Goal: Task Accomplishment & Management: Complete application form

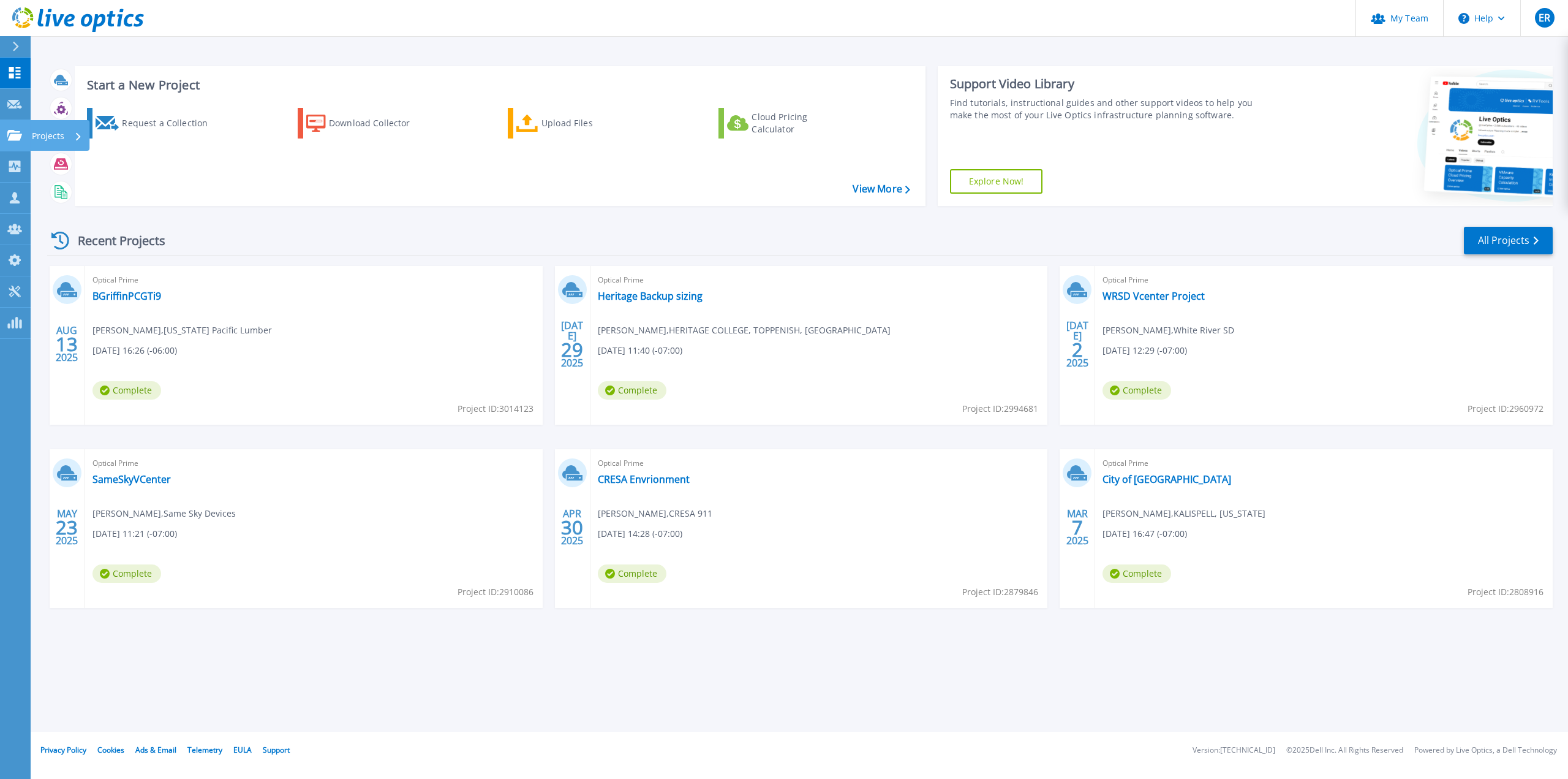
click at [18, 144] on link "Projects Projects" at bounding box center [15, 136] width 30 height 31
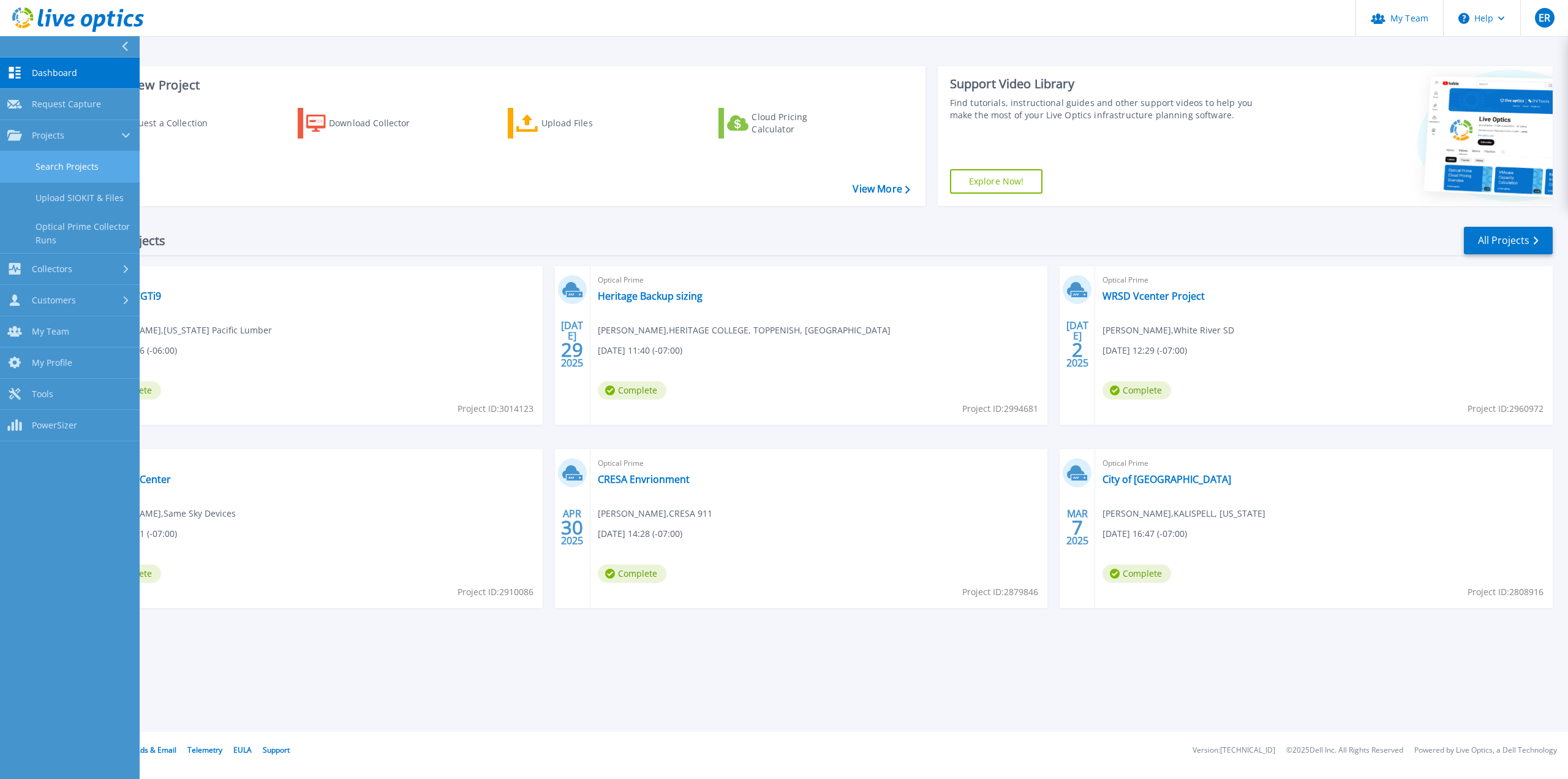
click at [57, 172] on link "Search Projects" at bounding box center [70, 167] width 140 height 31
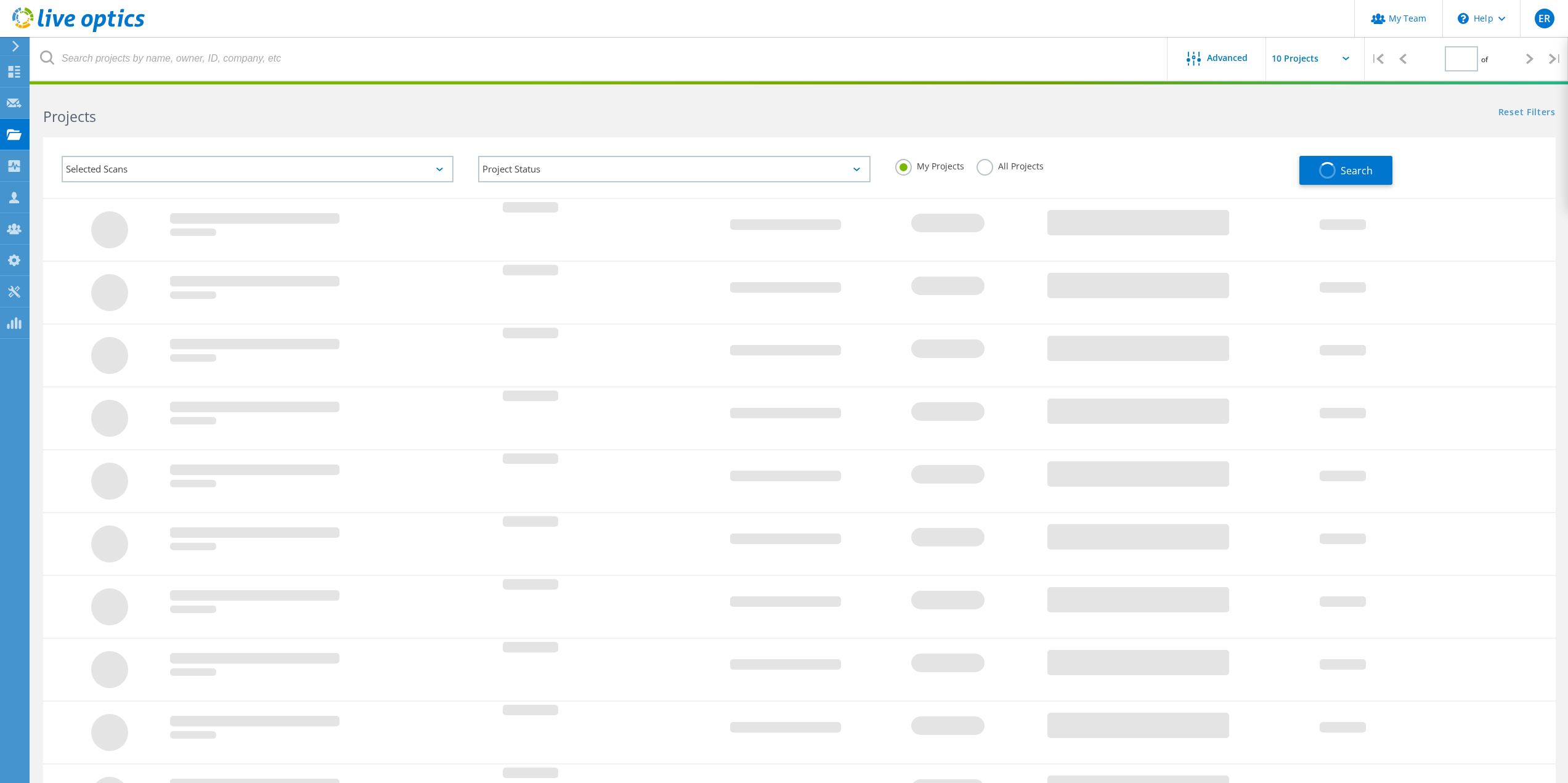
type input "1"
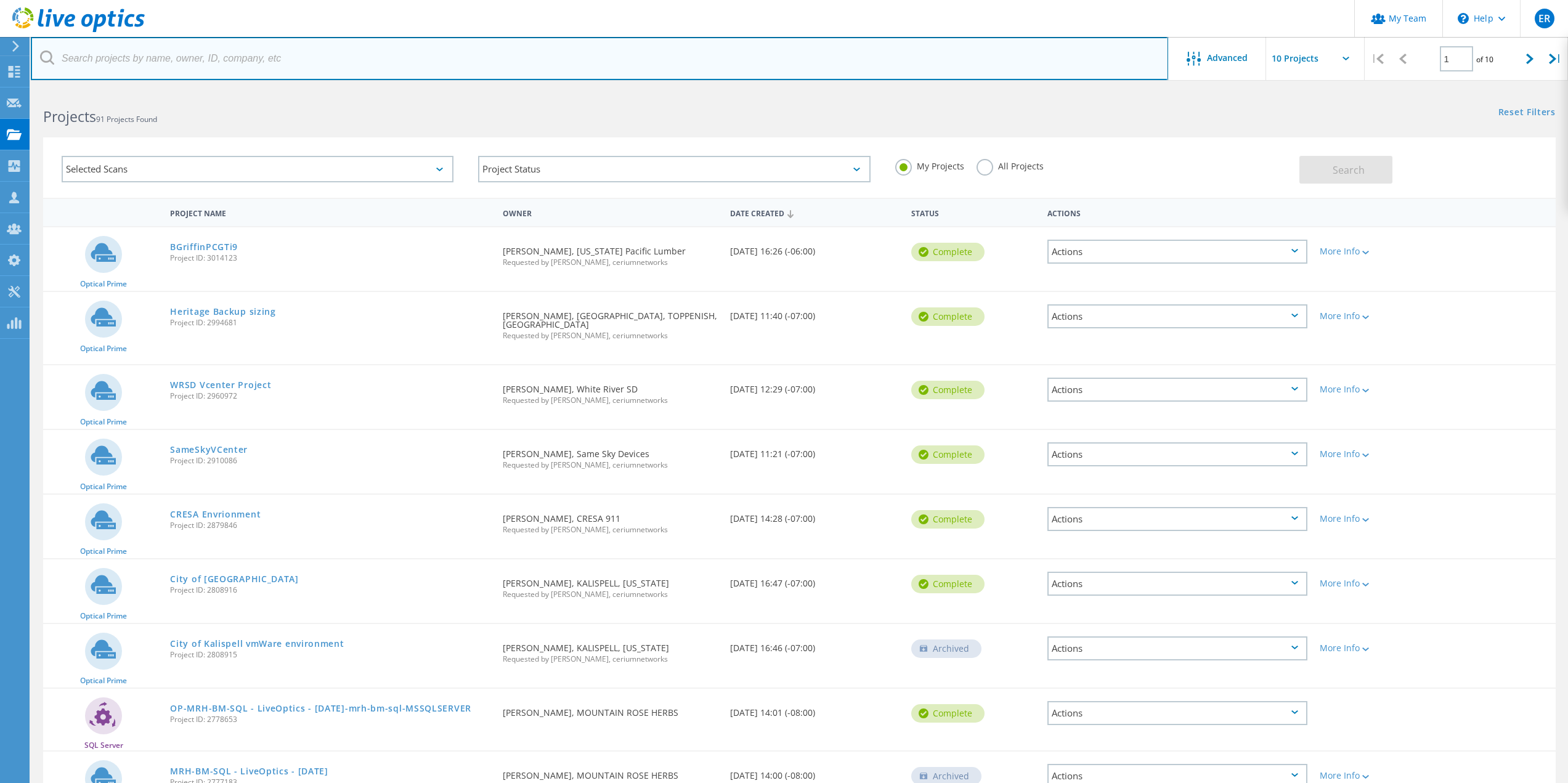
click at [248, 50] on input "text" at bounding box center [599, 58] width 1138 height 43
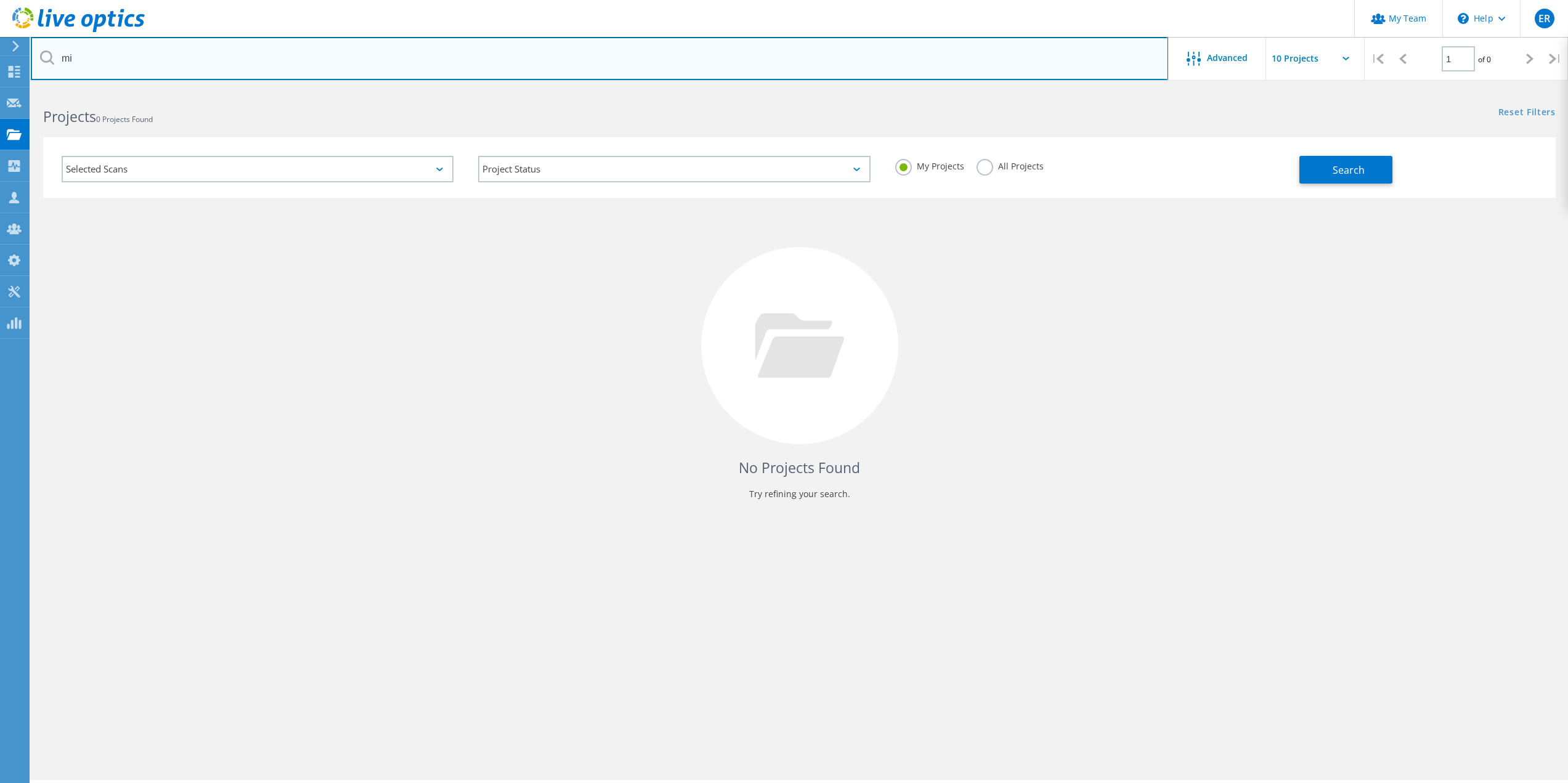
type input "m"
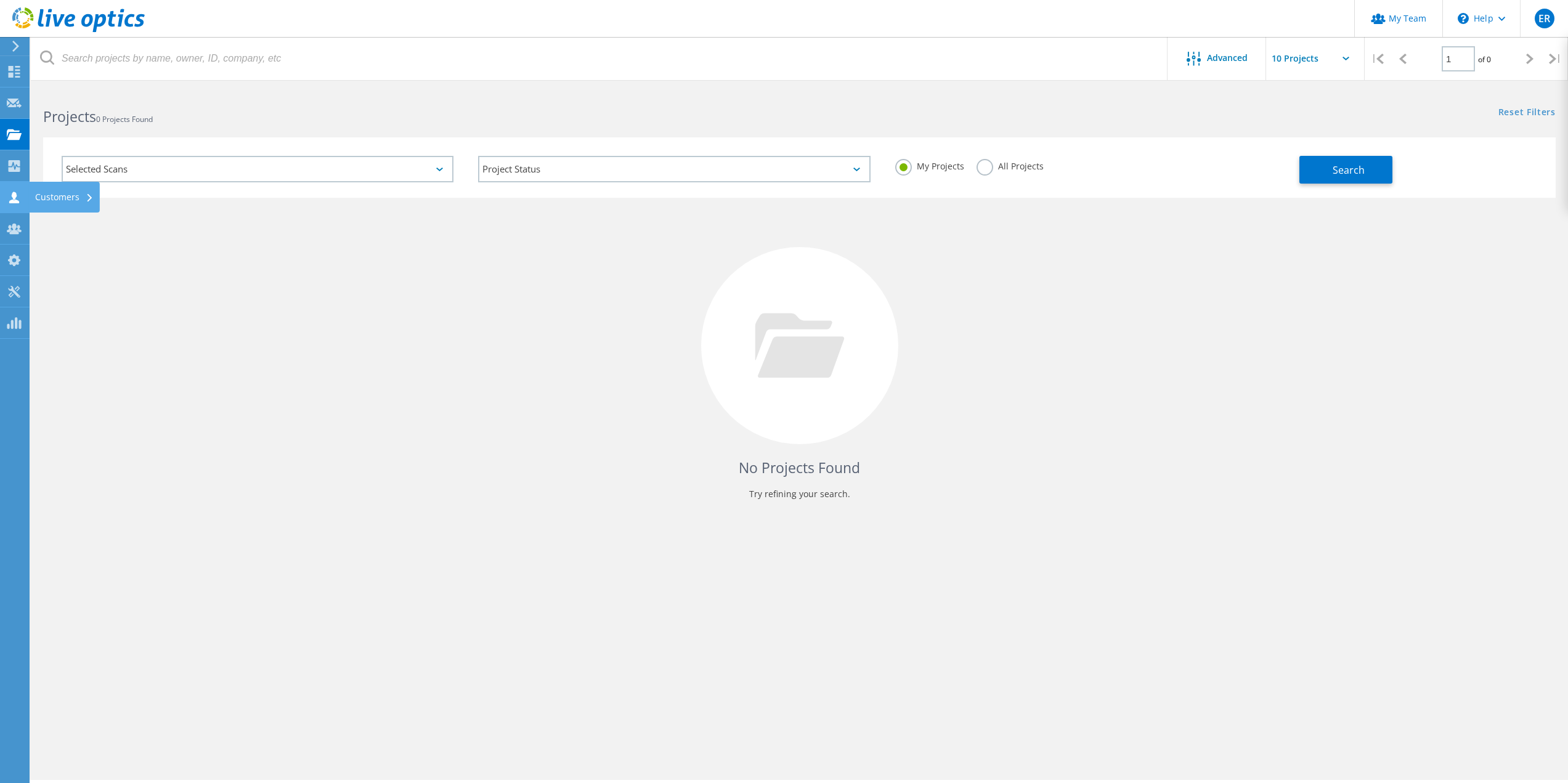
click at [30, 197] on div "Customers" at bounding box center [64, 197] width 71 height 31
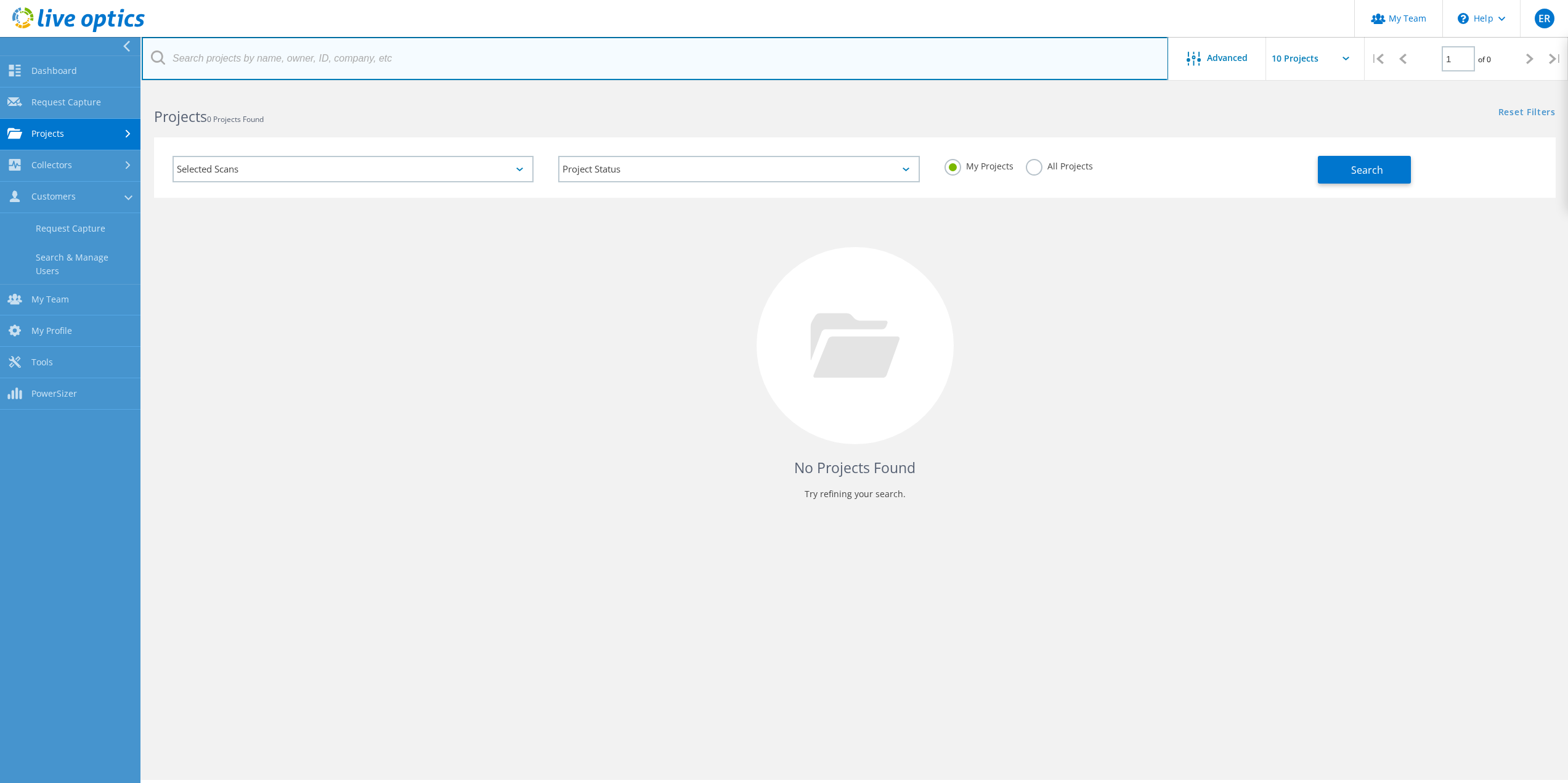
click at [280, 52] on input "text" at bounding box center [654, 58] width 1026 height 43
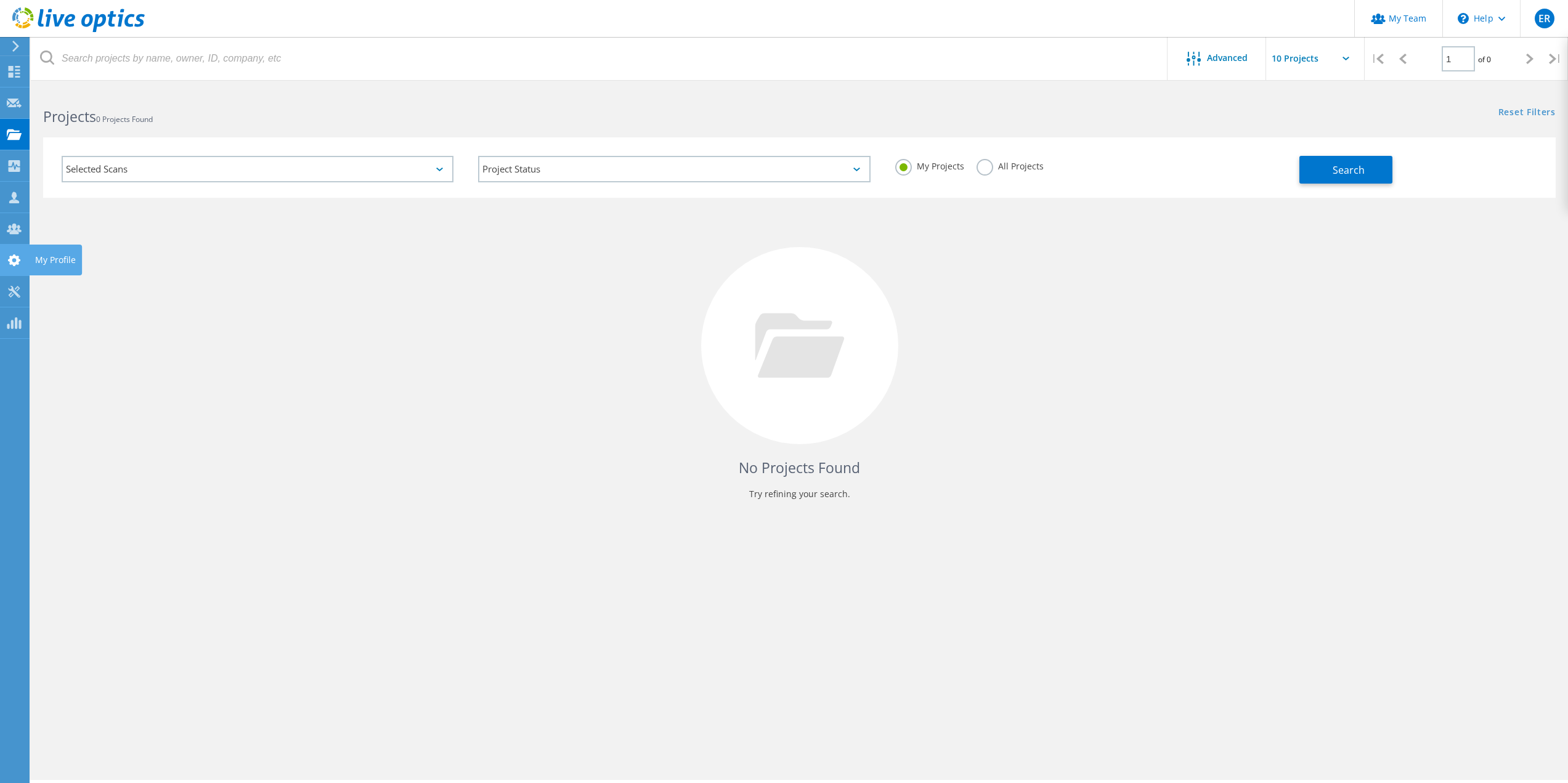
drag, startPoint x: 22, startPoint y: 248, endPoint x: 22, endPoint y: 268, distance: 20.0
drag, startPoint x: 22, startPoint y: 268, endPoint x: 4, endPoint y: 188, distance: 82.0
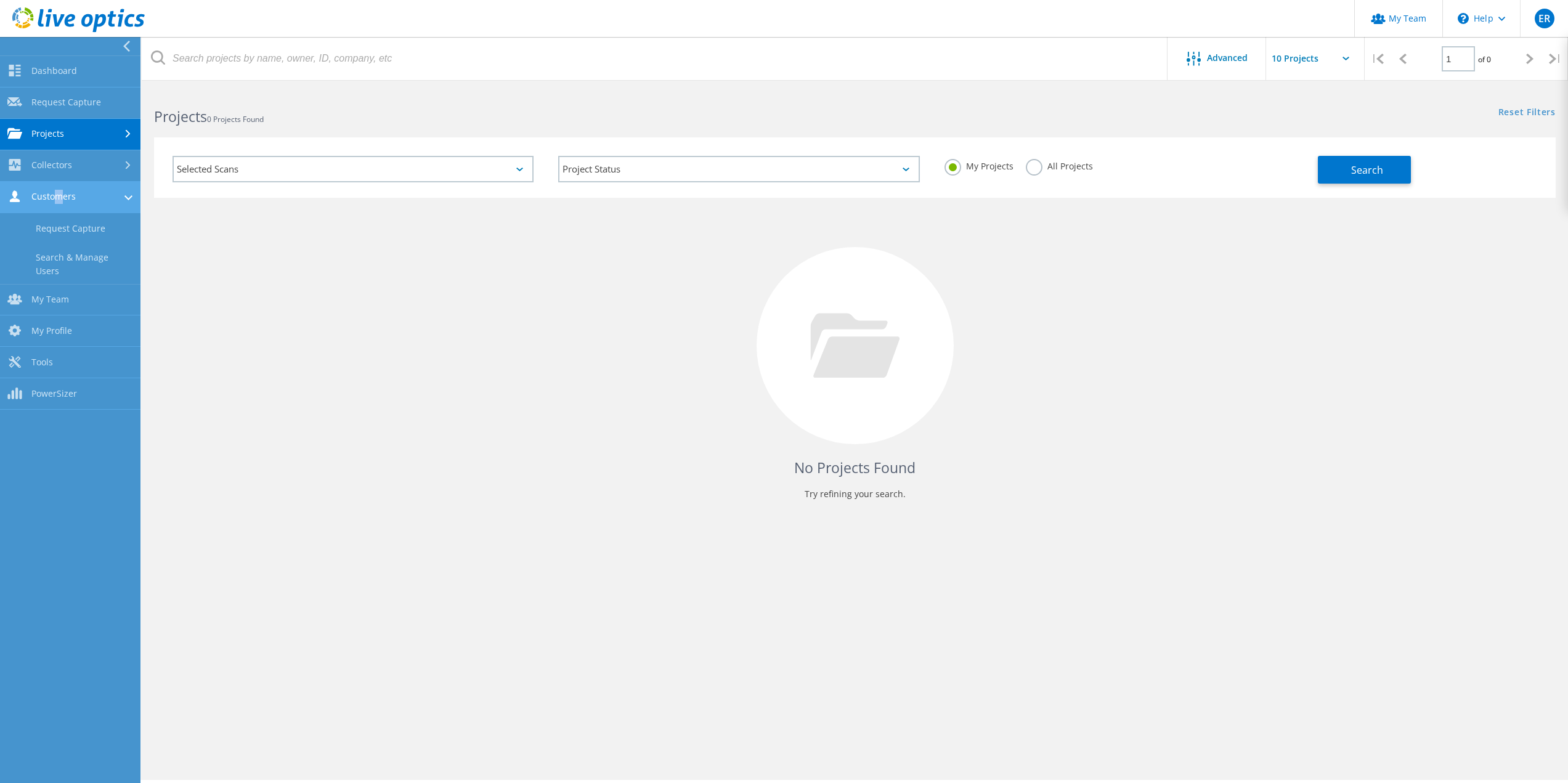
click at [57, 192] on link "Customers" at bounding box center [70, 198] width 141 height 31
click at [77, 195] on link "Customers" at bounding box center [70, 198] width 141 height 31
click at [66, 220] on link "Request Capture" at bounding box center [70, 229] width 141 height 31
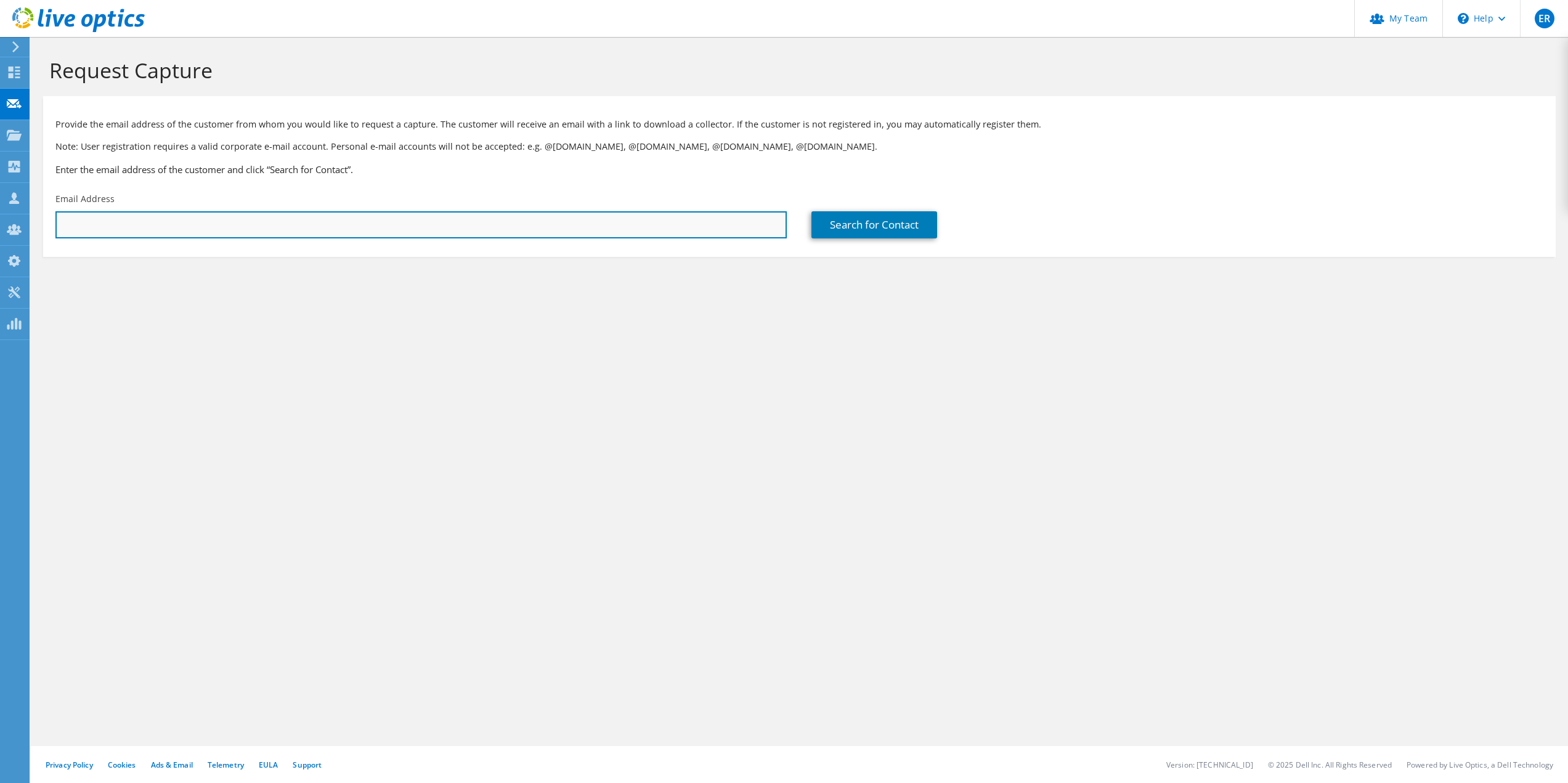
click at [87, 224] on input "text" at bounding box center [421, 224] width 732 height 27
click at [152, 218] on input "text" at bounding box center [421, 224] width 732 height 27
paste input "[PERSON_NAME] <[EMAIL_ADDRESS][DOMAIN_NAME]>"
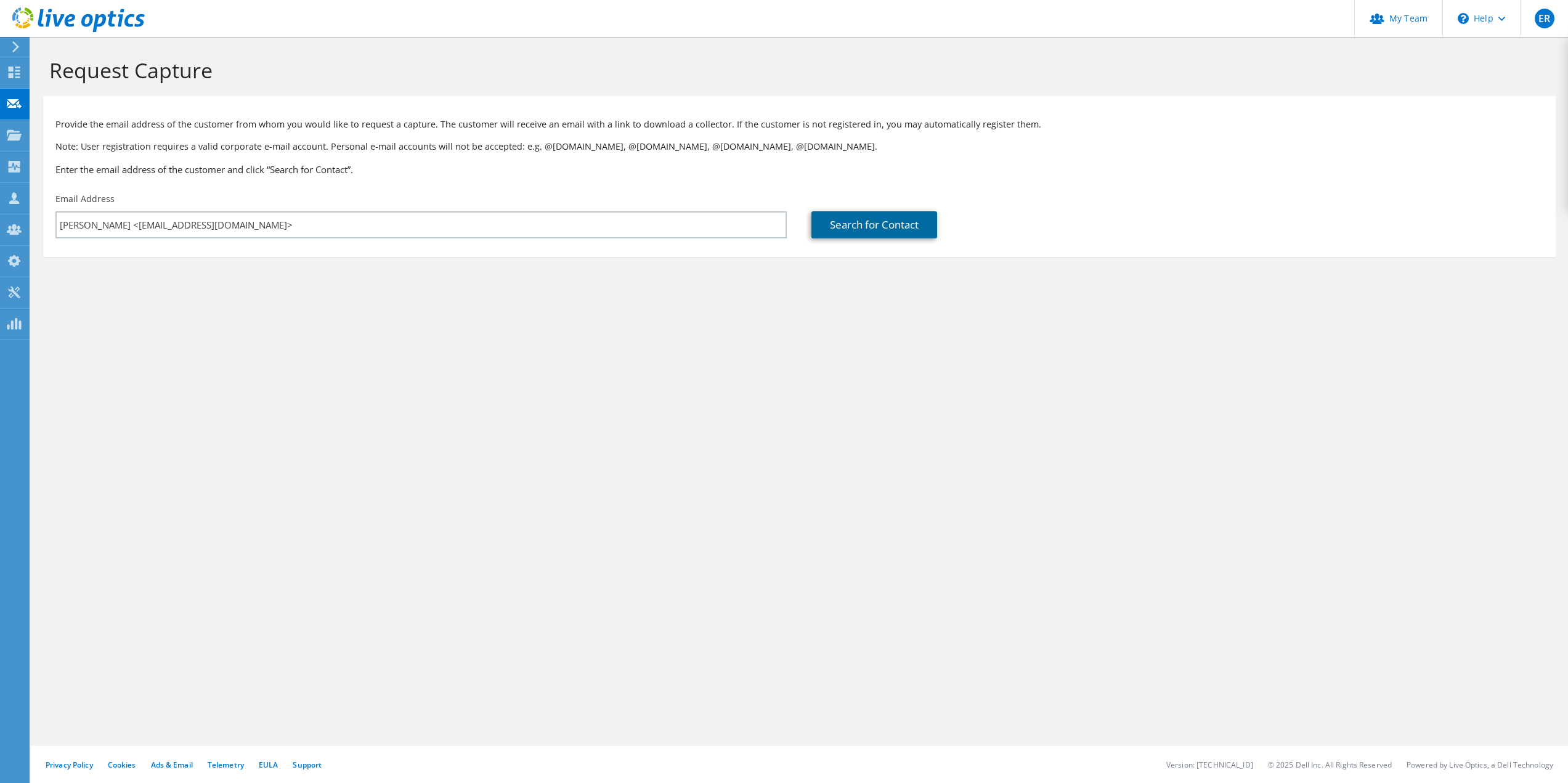
click at [850, 226] on link "Search for Contact" at bounding box center [874, 224] width 126 height 27
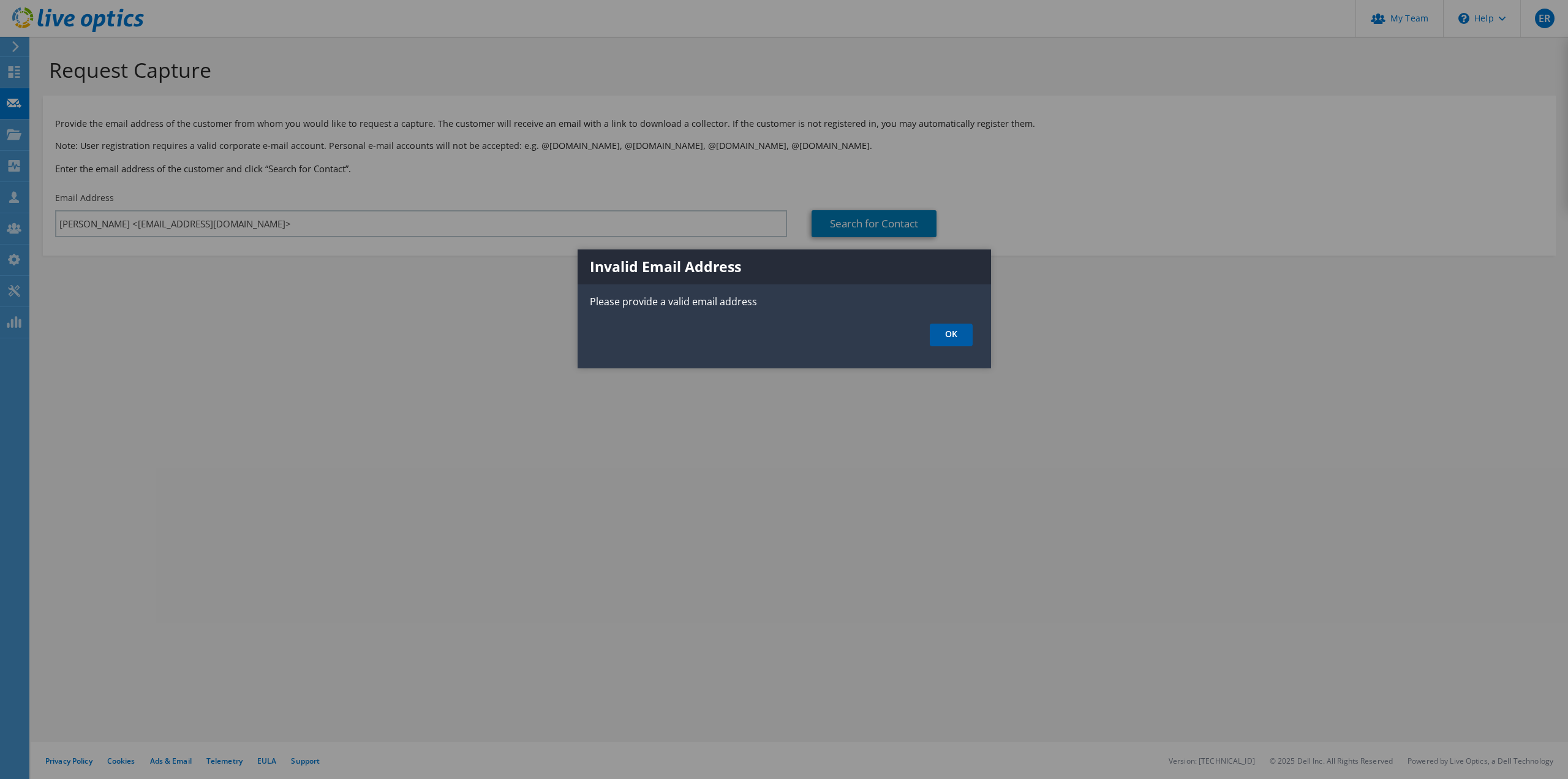
click at [955, 335] on link "OK" at bounding box center [951, 335] width 43 height 23
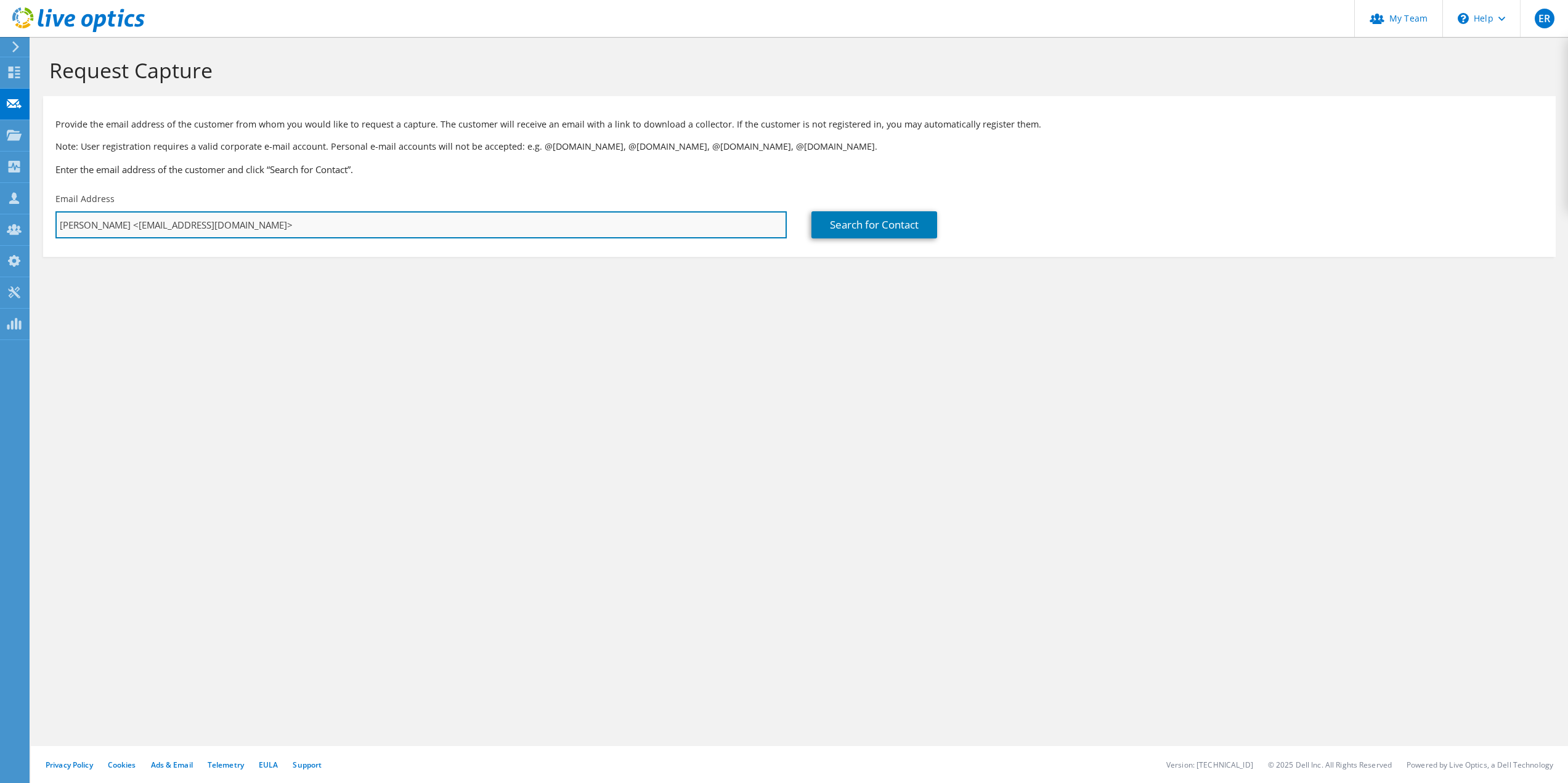
click at [271, 220] on input "[PERSON_NAME] <[EMAIL_ADDRESS][DOMAIN_NAME]>" at bounding box center [421, 224] width 732 height 27
drag, startPoint x: 116, startPoint y: 224, endPoint x: -22, endPoint y: 213, distance: 138.4
click at [0, 213] on html "ER Partner Team Admin [PERSON_NAME] [EMAIL_ADDRESS][DOMAIN_NAME] ceriumnetworks…" at bounding box center [784, 391] width 1568 height 783
type input "[EMAIL_ADDRESS][DOMAIN_NAME]"
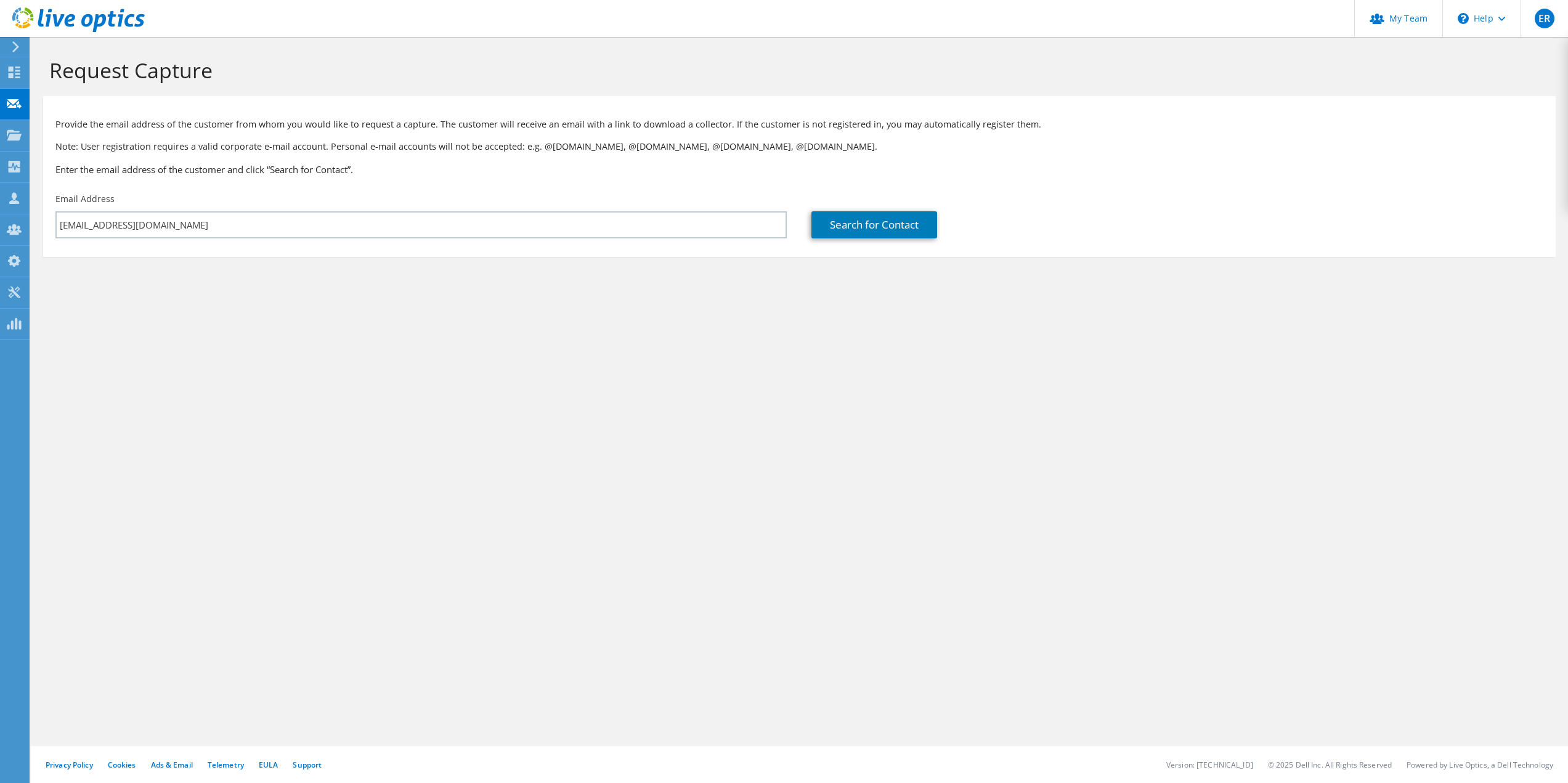
click at [346, 279] on section "Request Capture Provide the email address of the customer from whom you would l…" at bounding box center [799, 178] width 1537 height 282
click at [846, 220] on link "Search for Contact" at bounding box center [874, 224] width 126 height 27
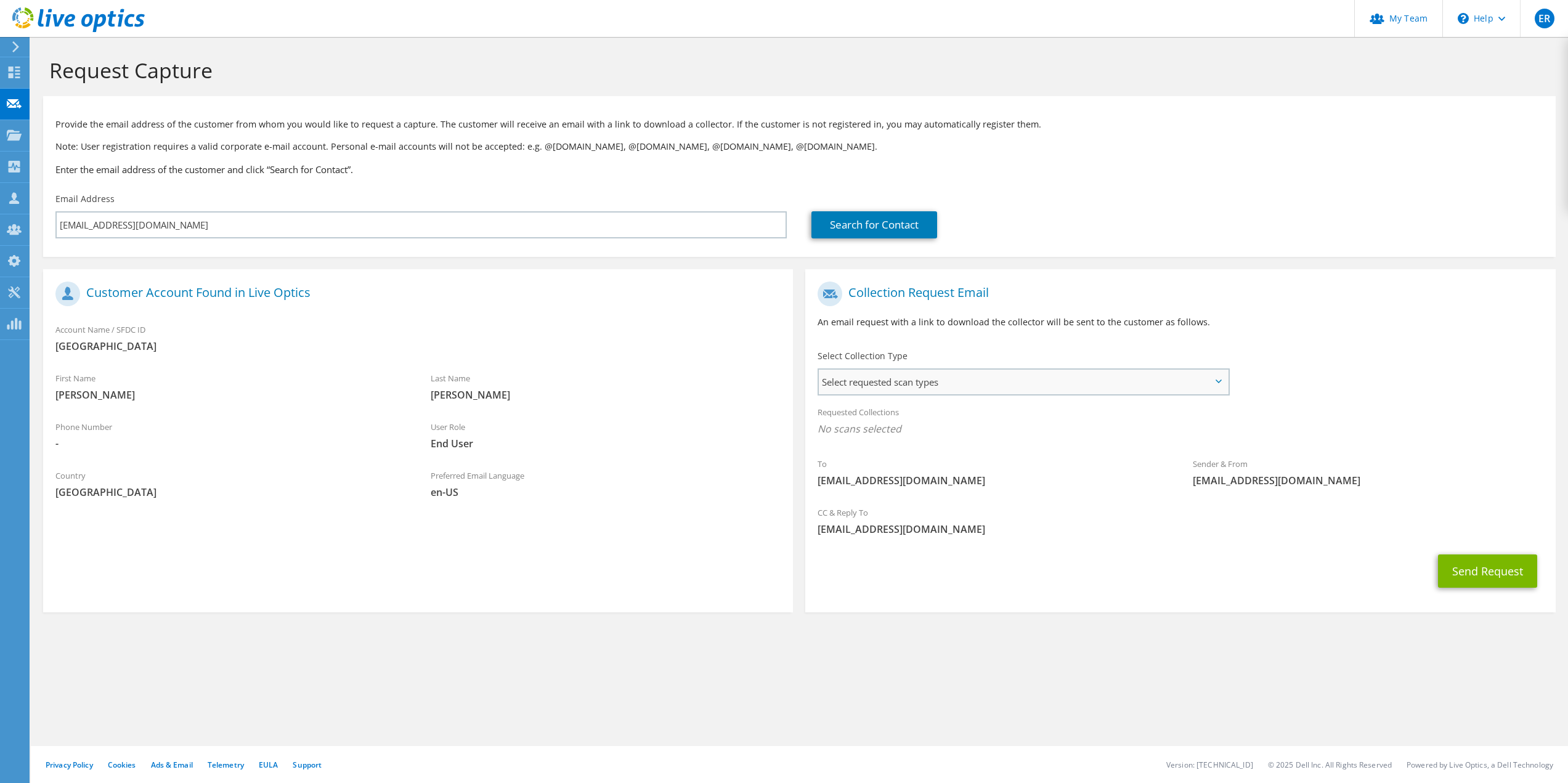
click at [923, 387] on span "Select requested scan types" at bounding box center [1023, 381] width 409 height 24
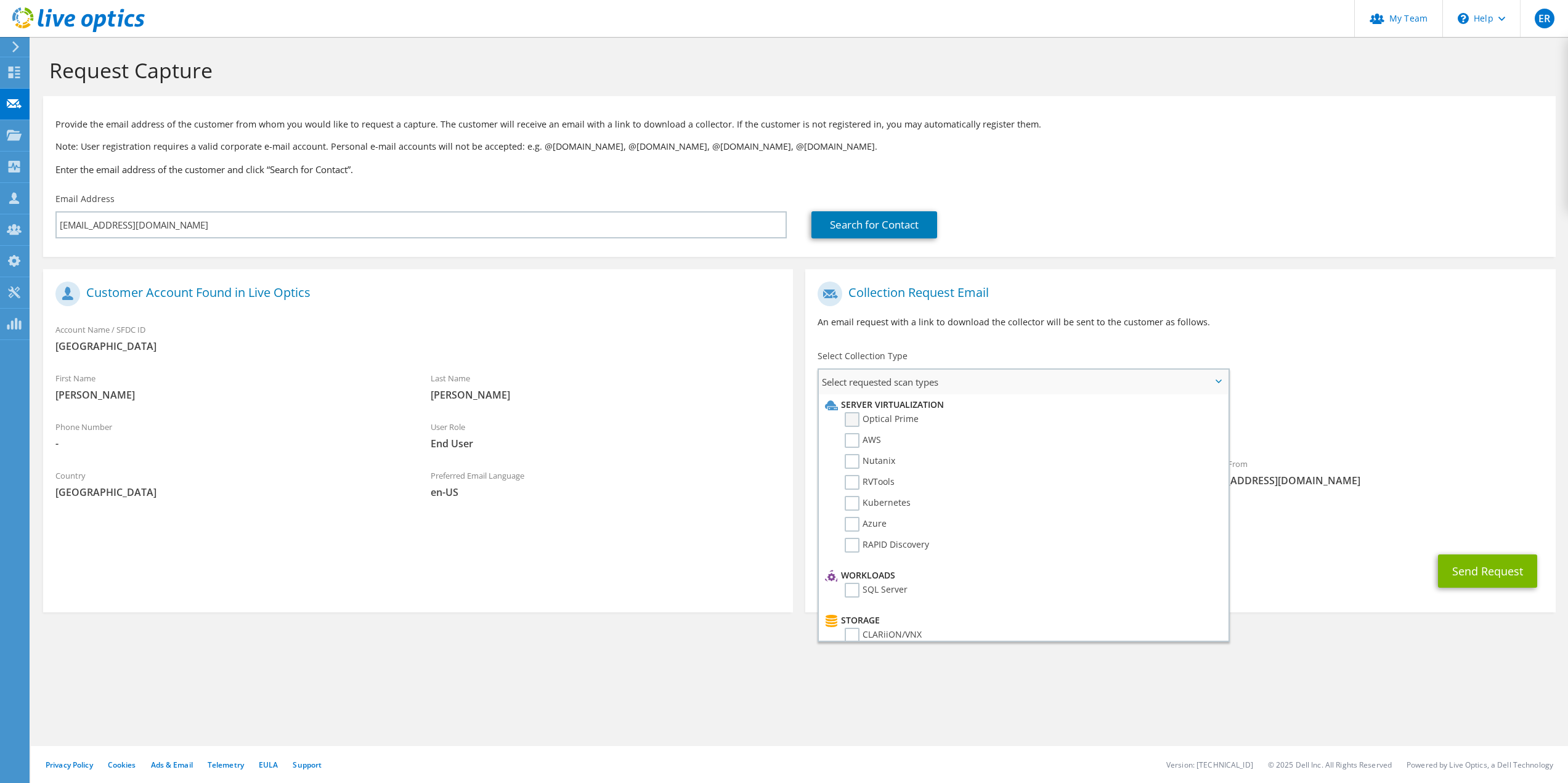
click at [892, 419] on label "Optical Prime" at bounding box center [881, 419] width 74 height 15
click at [0, 0] on input "Optical Prime" at bounding box center [0, 0] width 0 height 0
click at [1302, 413] on div "Requested Collections No scans selected Optical Prime" at bounding box center [1180, 423] width 750 height 49
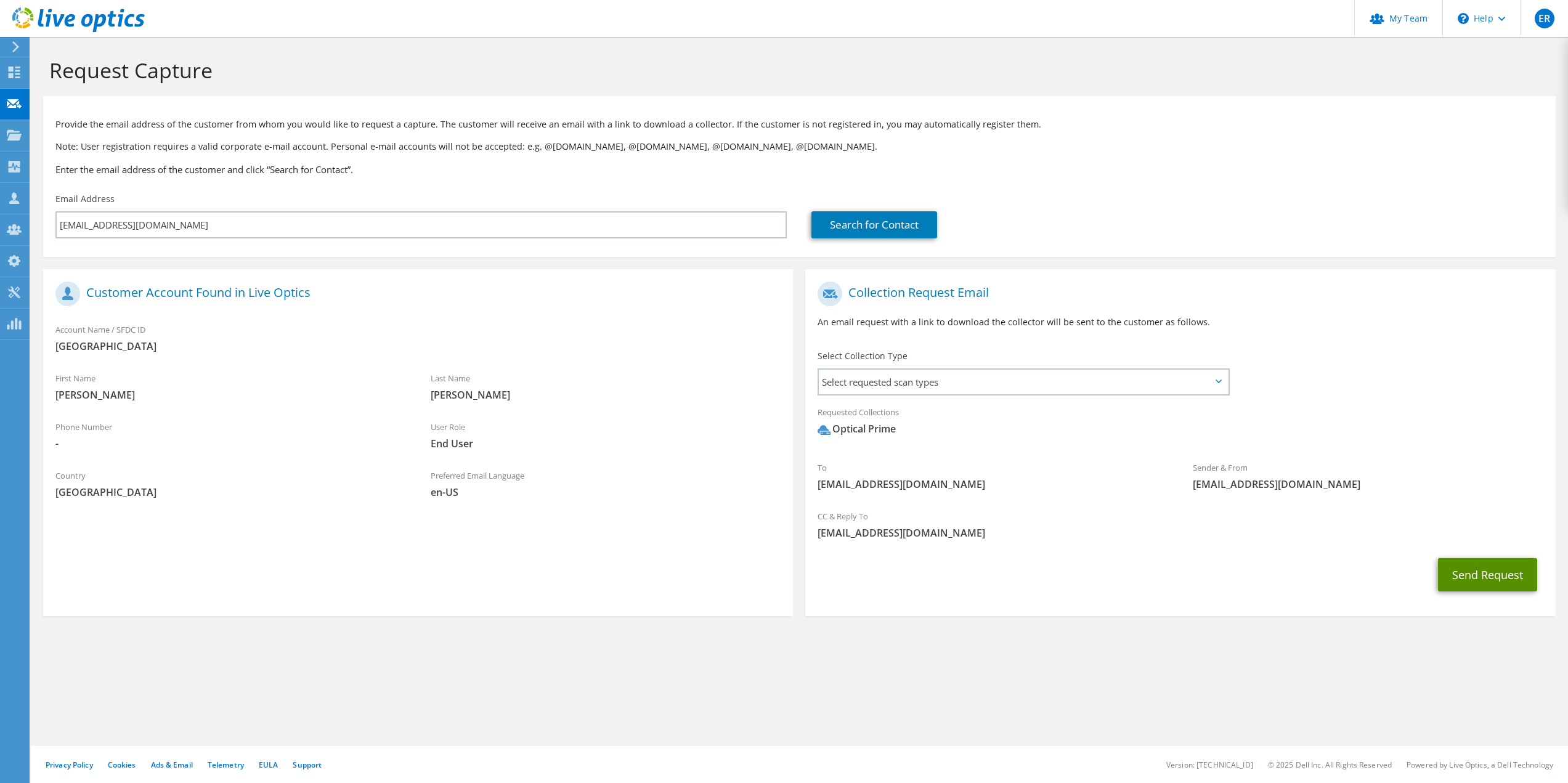
click at [1479, 579] on button "Send Request" at bounding box center [1487, 575] width 99 height 33
